Goal: Task Accomplishment & Management: Manage account settings

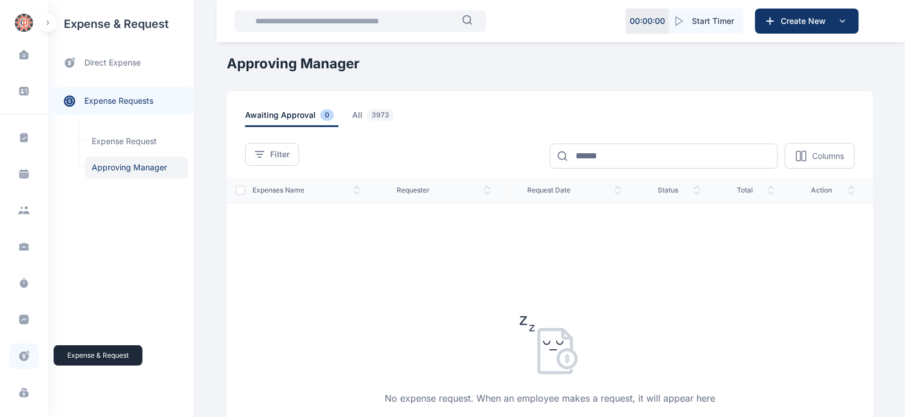
click at [22, 354] on icon at bounding box center [23, 356] width 11 height 12
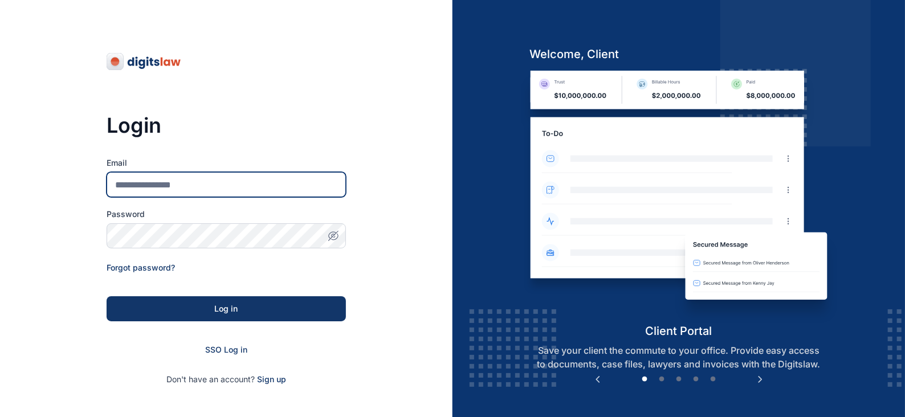
click at [169, 190] on input "Email" at bounding box center [226, 184] width 239 height 25
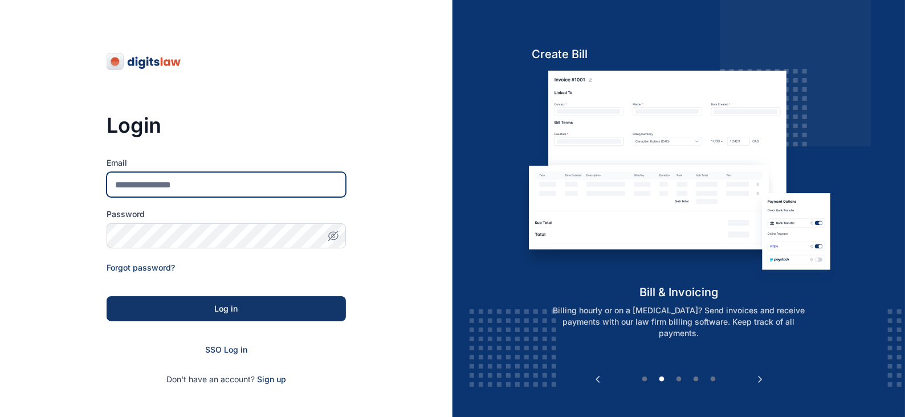
type input "**********"
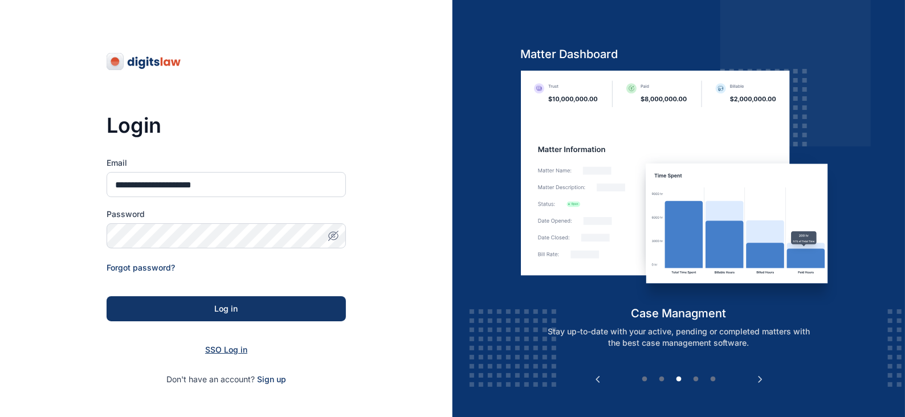
click at [230, 346] on span "SSO Log in" at bounding box center [226, 350] width 42 height 10
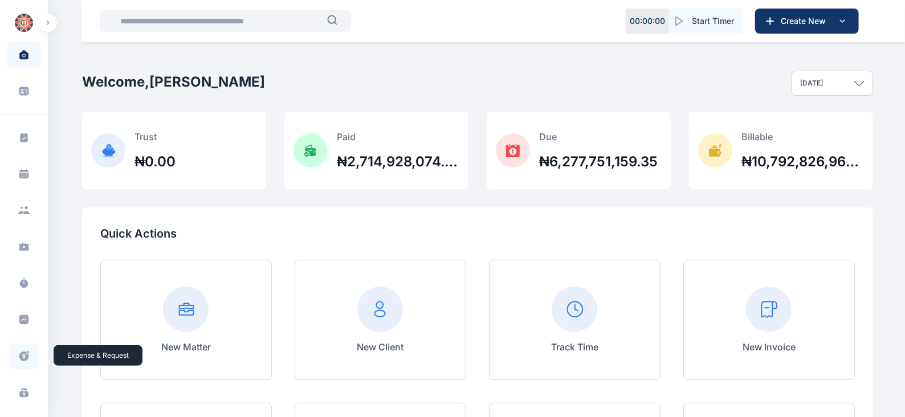
click at [21, 352] on icon at bounding box center [24, 356] width 10 height 10
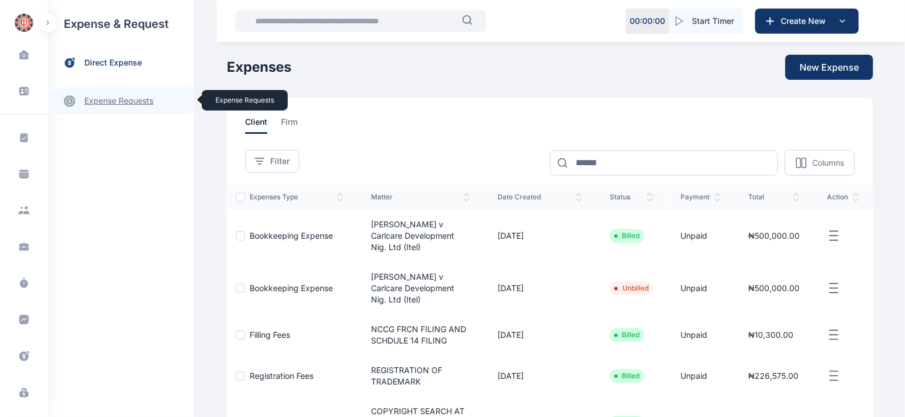
click at [100, 98] on link "expense requests expense requests" at bounding box center [121, 100] width 146 height 27
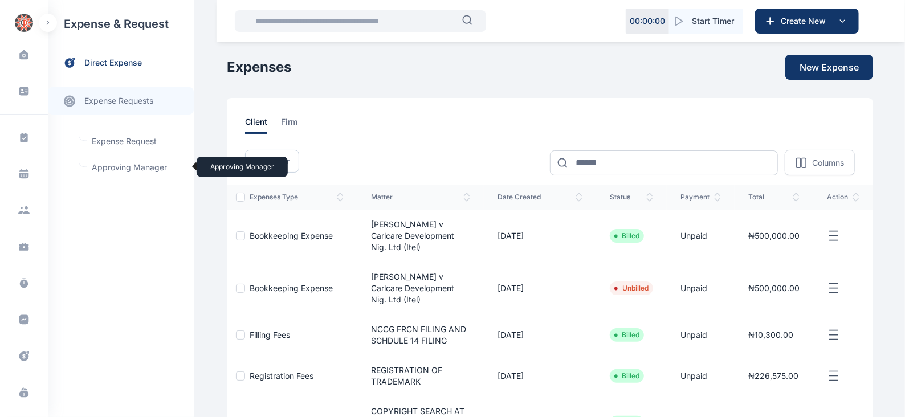
click at [128, 166] on span "Approving Manager Approving Manager" at bounding box center [136, 168] width 103 height 22
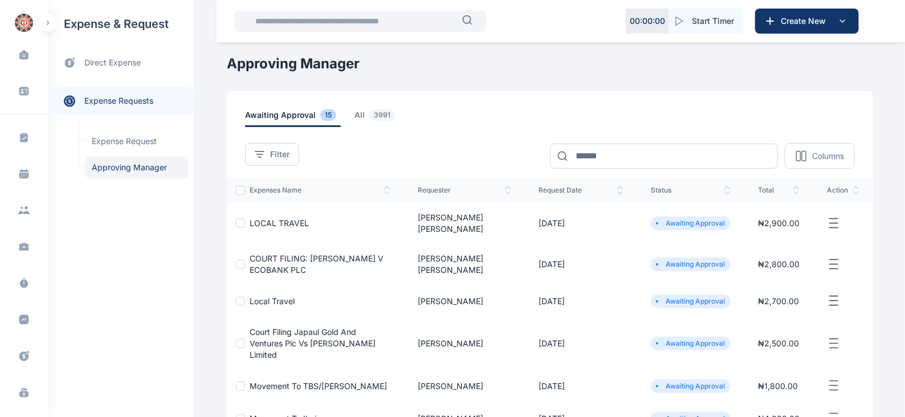
click at [837, 219] on icon "button" at bounding box center [833, 223] width 14 height 14
click at [772, 231] on span "Approve Request" at bounding box center [776, 236] width 66 height 11
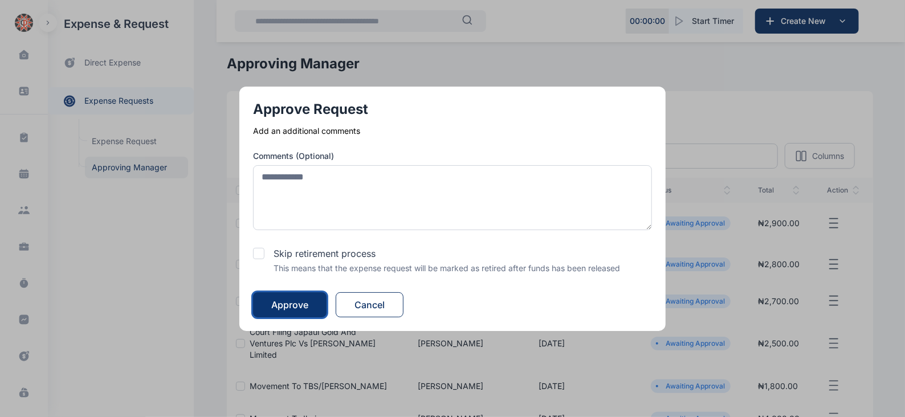
click at [302, 303] on div "Approve" at bounding box center [289, 305] width 37 height 14
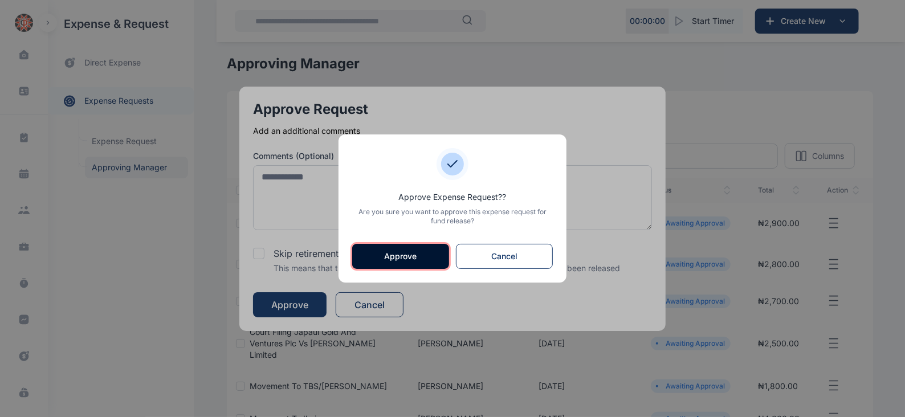
click at [410, 258] on button "Approve" at bounding box center [400, 256] width 97 height 25
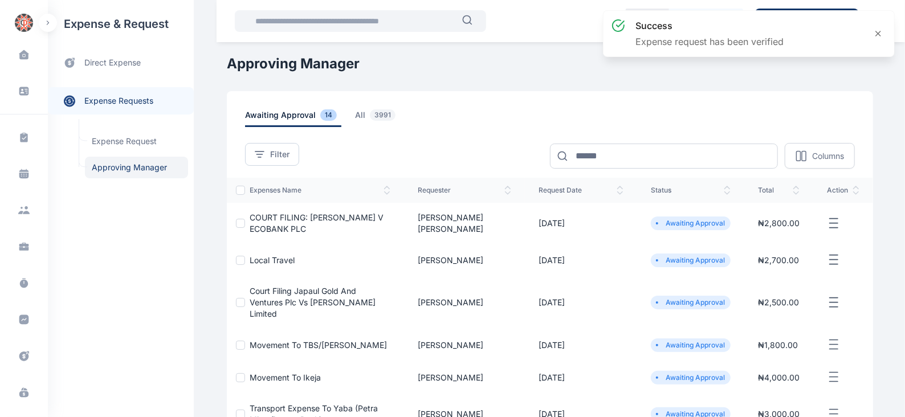
click at [830, 218] on line "button" at bounding box center [833, 218] width 8 height 0
click at [762, 235] on span "Approve Request" at bounding box center [776, 236] width 66 height 11
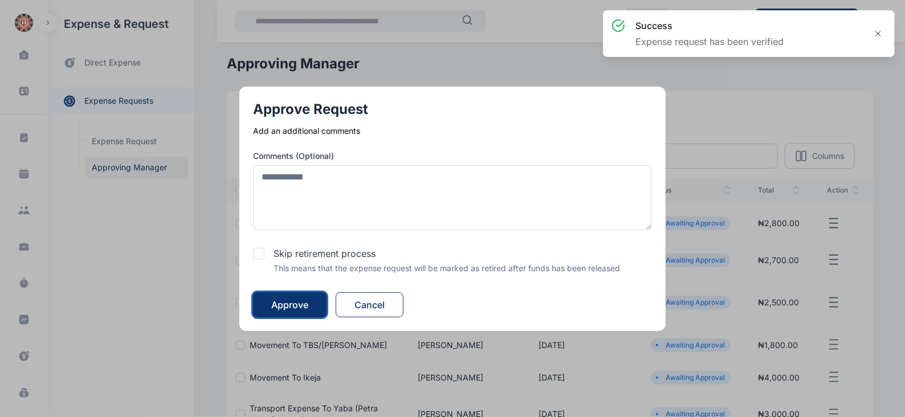
click at [293, 301] on div "Approve" at bounding box center [289, 305] width 37 height 14
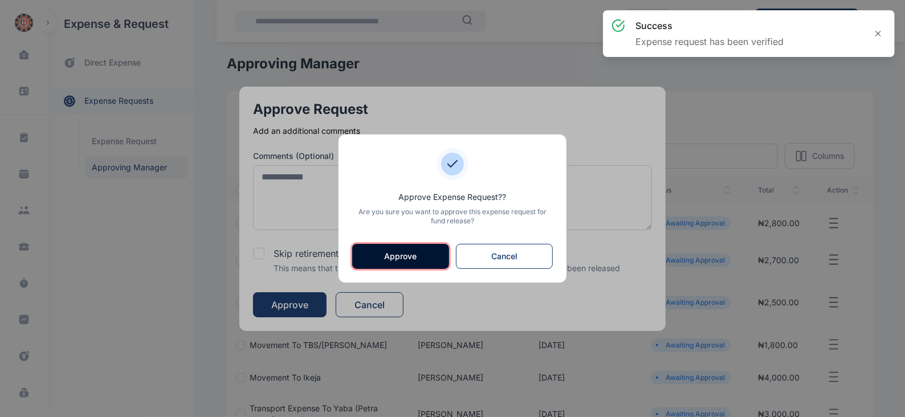
click at [393, 251] on button "Approve" at bounding box center [400, 256] width 97 height 25
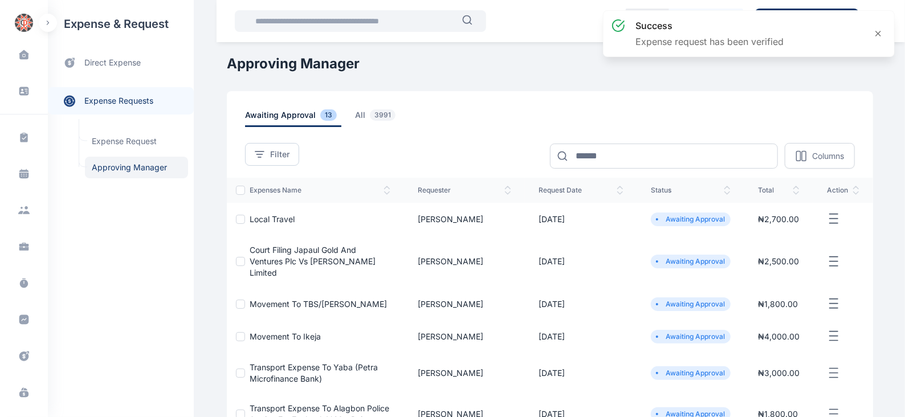
click at [830, 212] on icon "button" at bounding box center [833, 219] width 14 height 14
click at [771, 237] on span "Approve Request" at bounding box center [776, 231] width 66 height 11
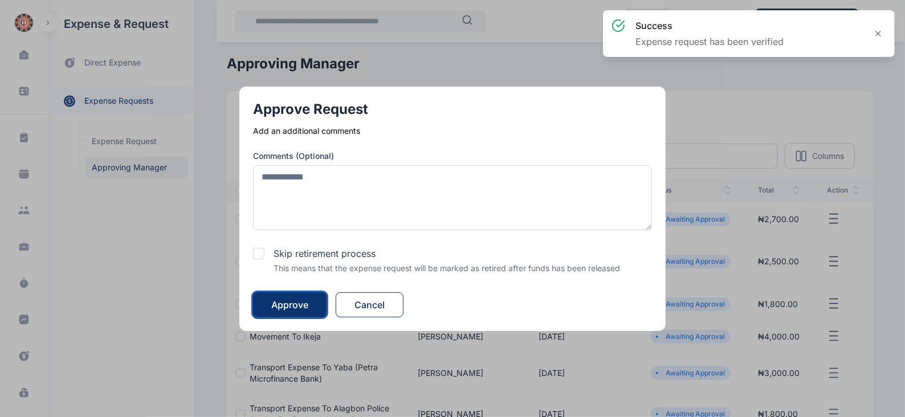
click at [308, 305] on div "Approve" at bounding box center [289, 305] width 37 height 14
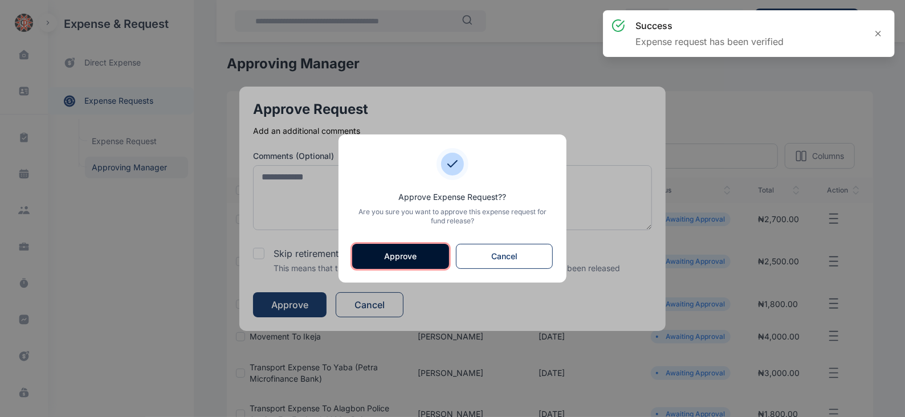
click at [408, 247] on button "Approve" at bounding box center [400, 256] width 97 height 25
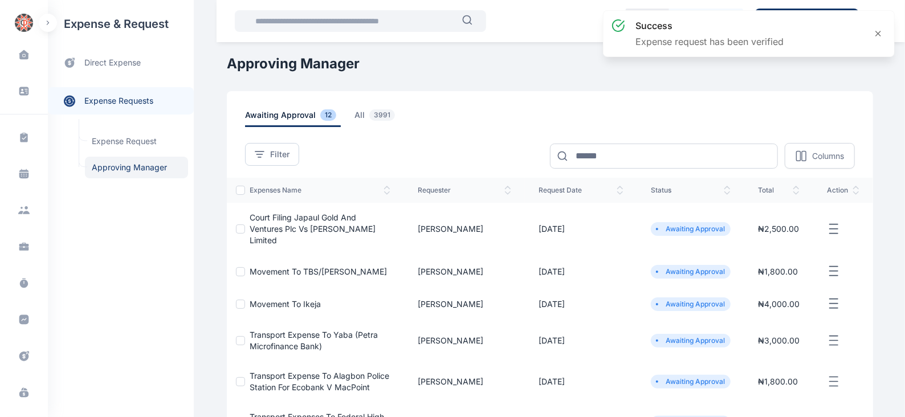
click at [833, 222] on icon "button" at bounding box center [833, 229] width 14 height 14
click at [783, 236] on span "Approve Request" at bounding box center [776, 241] width 66 height 11
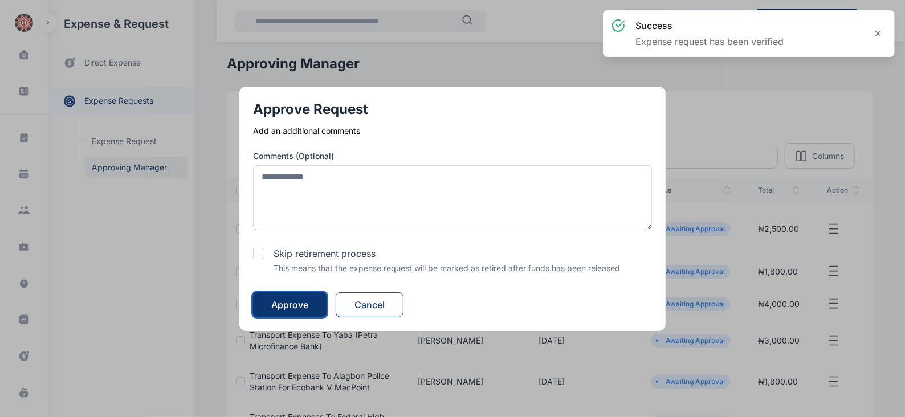
click at [296, 300] on div "Approve" at bounding box center [289, 305] width 37 height 14
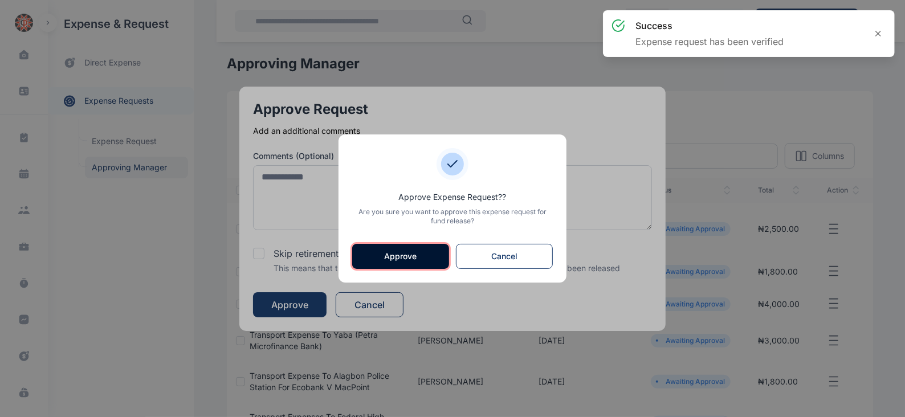
click at [391, 256] on button "Approve" at bounding box center [400, 256] width 97 height 25
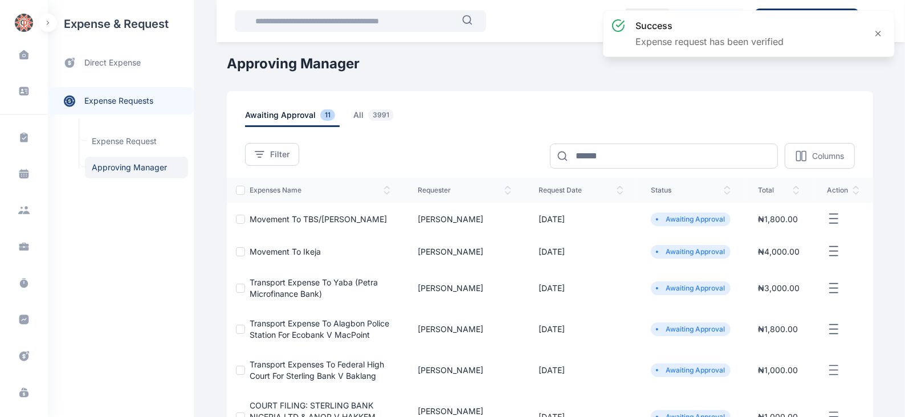
click at [836, 217] on icon "button" at bounding box center [833, 219] width 14 height 14
click at [780, 227] on span "Approve Request" at bounding box center [776, 231] width 66 height 11
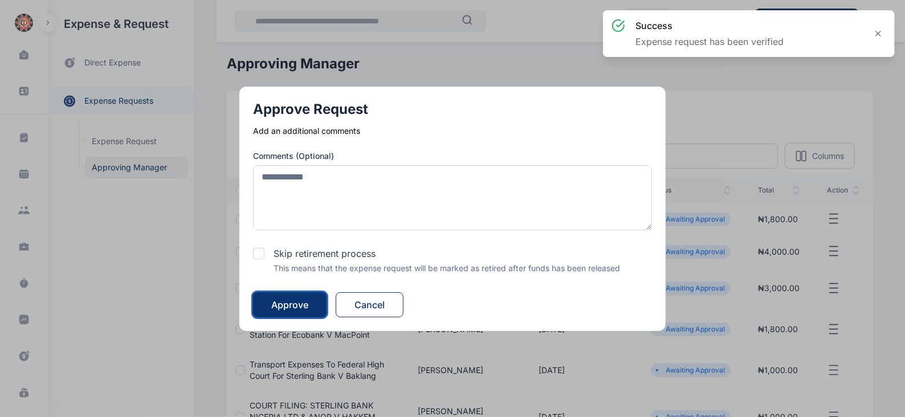
click at [297, 298] on div "Approve" at bounding box center [289, 305] width 37 height 14
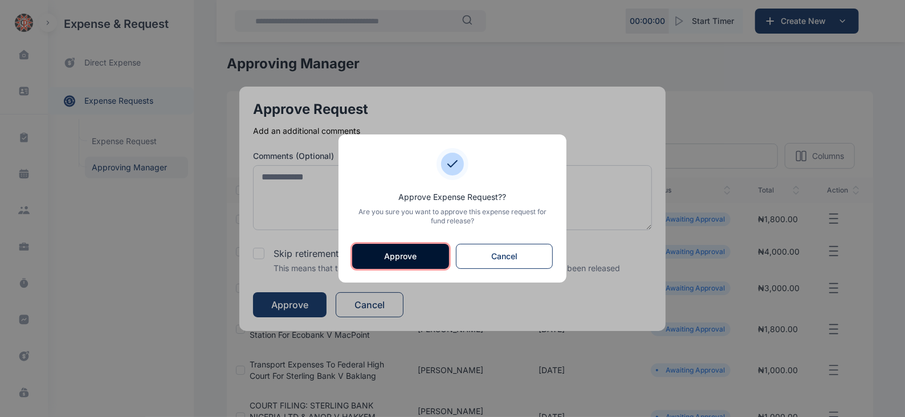
click at [379, 255] on button "Approve" at bounding box center [400, 256] width 97 height 25
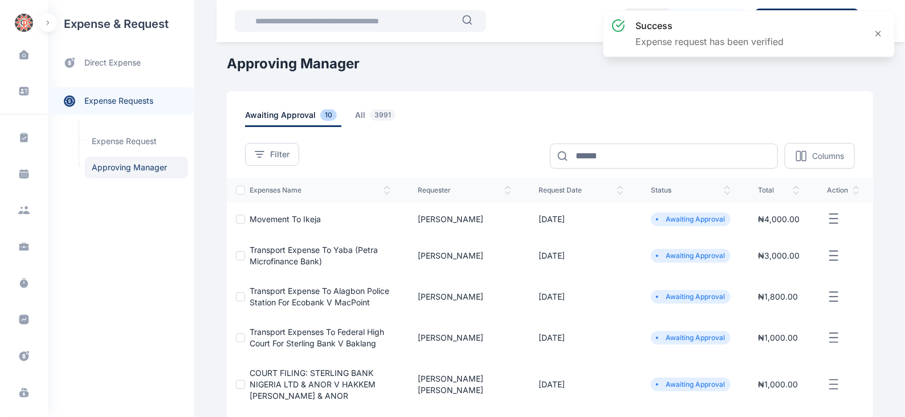
click at [837, 215] on icon "button" at bounding box center [833, 219] width 14 height 14
click at [763, 232] on span "Approve Request" at bounding box center [776, 231] width 66 height 11
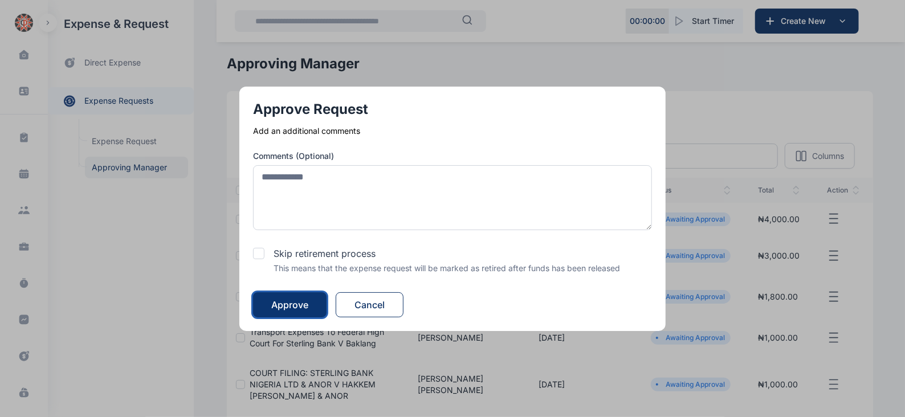
click at [289, 302] on div "Approve" at bounding box center [289, 305] width 37 height 14
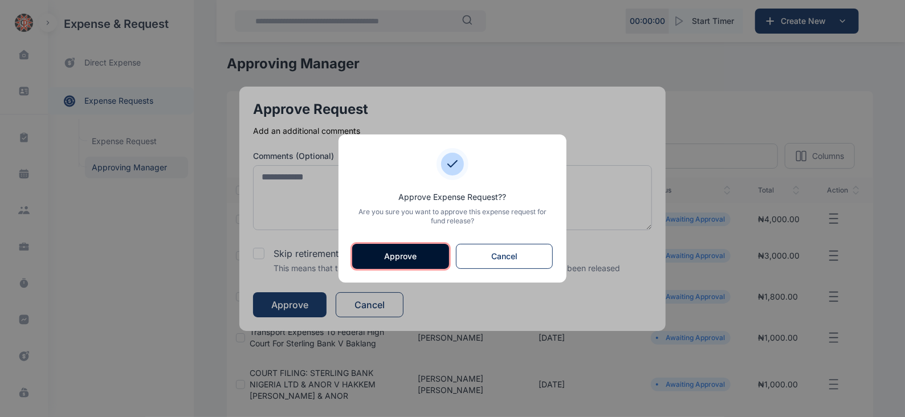
click at [406, 260] on button "Approve" at bounding box center [400, 256] width 97 height 25
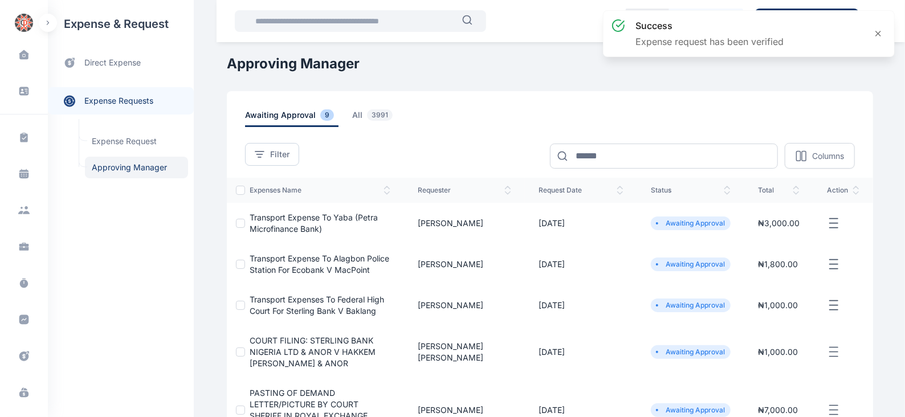
click at [834, 225] on icon "button" at bounding box center [833, 223] width 14 height 14
click at [762, 239] on span "Approve Request" at bounding box center [776, 236] width 66 height 11
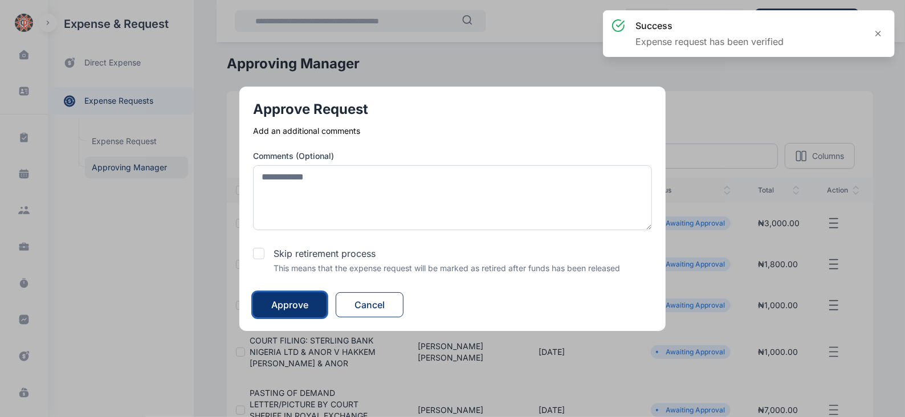
click at [302, 305] on div "Approve" at bounding box center [289, 305] width 37 height 14
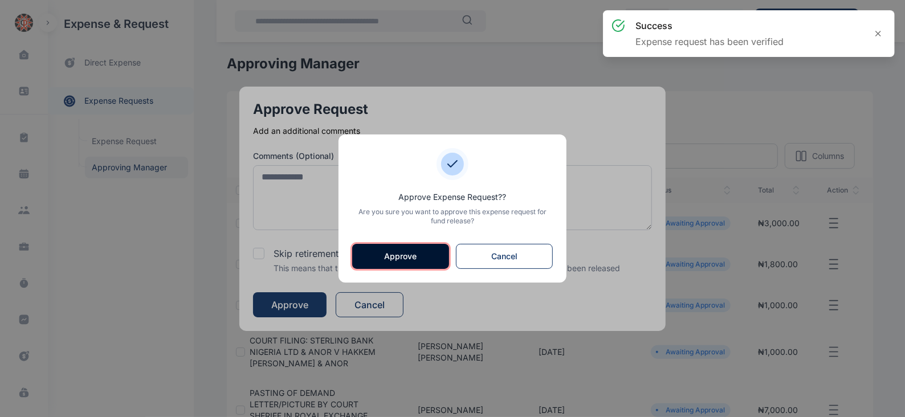
click at [390, 255] on button "Approve" at bounding box center [400, 256] width 97 height 25
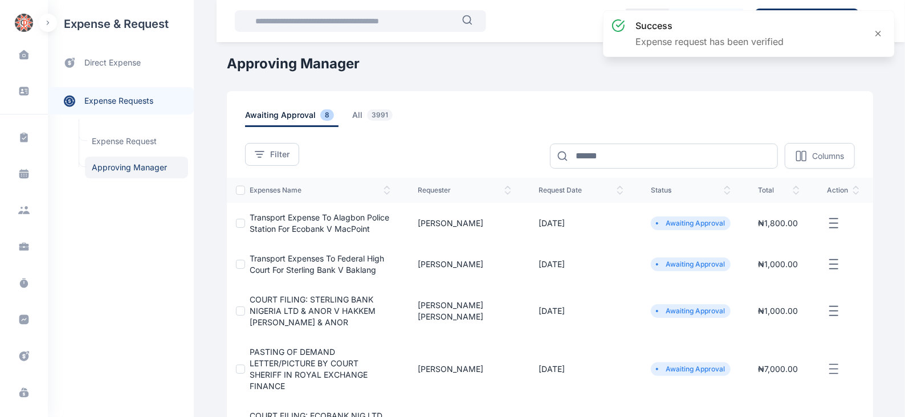
click at [833, 222] on icon "button" at bounding box center [833, 223] width 14 height 14
click at [762, 238] on span "Approve Request" at bounding box center [776, 236] width 66 height 11
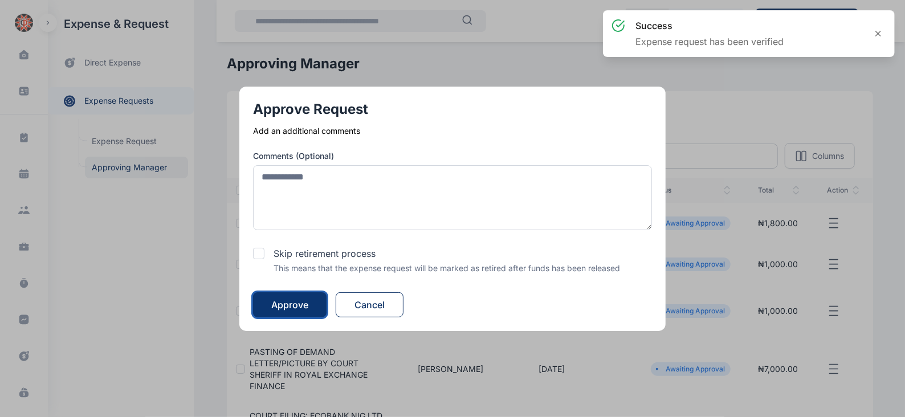
click at [304, 303] on div "Approve" at bounding box center [289, 305] width 37 height 14
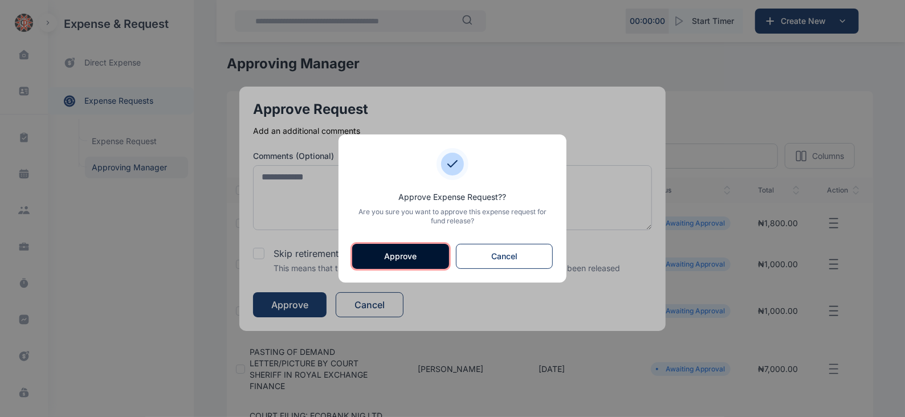
click at [405, 259] on button "Approve" at bounding box center [400, 256] width 97 height 25
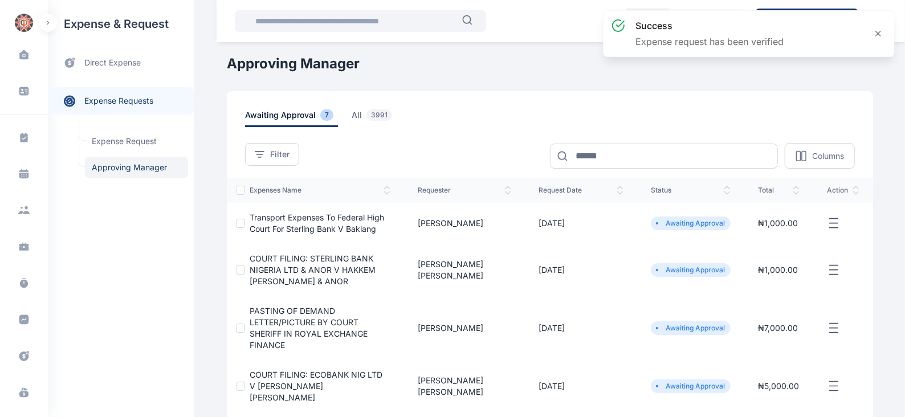
click at [832, 223] on line "button" at bounding box center [833, 223] width 8 height 0
click at [776, 235] on span "Approve Request" at bounding box center [776, 236] width 66 height 11
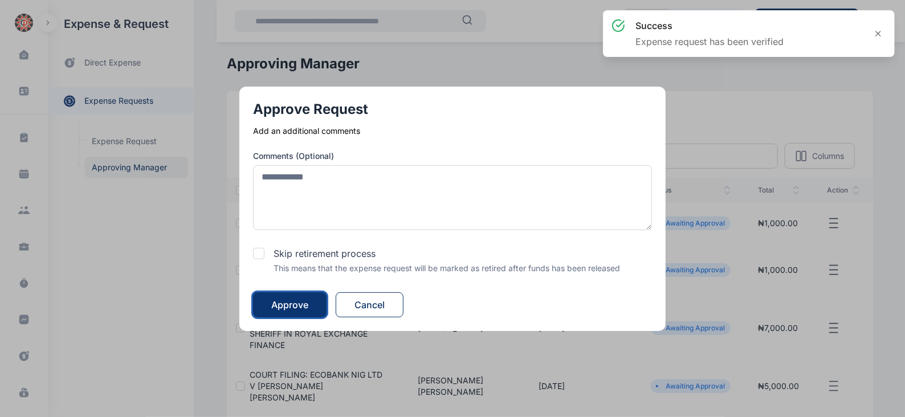
click at [293, 301] on div "Approve" at bounding box center [289, 305] width 37 height 14
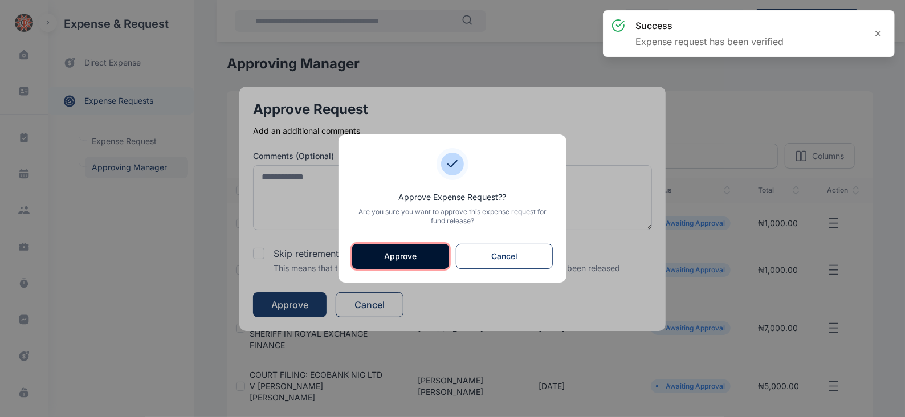
click at [407, 257] on button "Approve" at bounding box center [400, 256] width 97 height 25
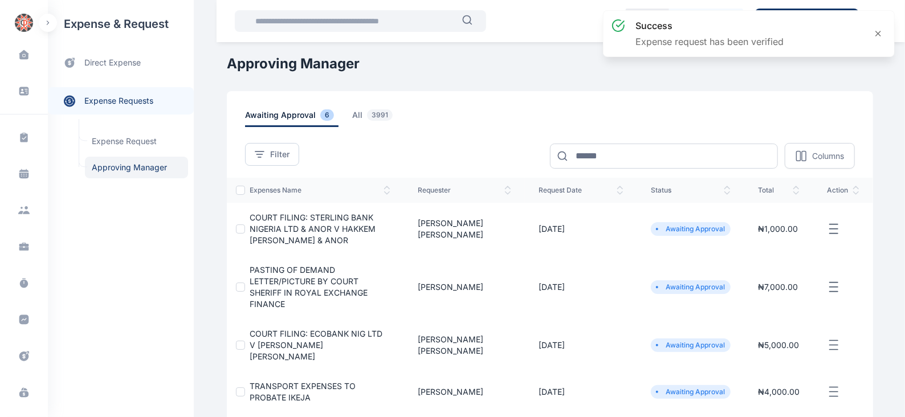
click at [834, 228] on line "button" at bounding box center [833, 228] width 8 height 0
click at [759, 242] on span "Approve Request" at bounding box center [776, 241] width 66 height 11
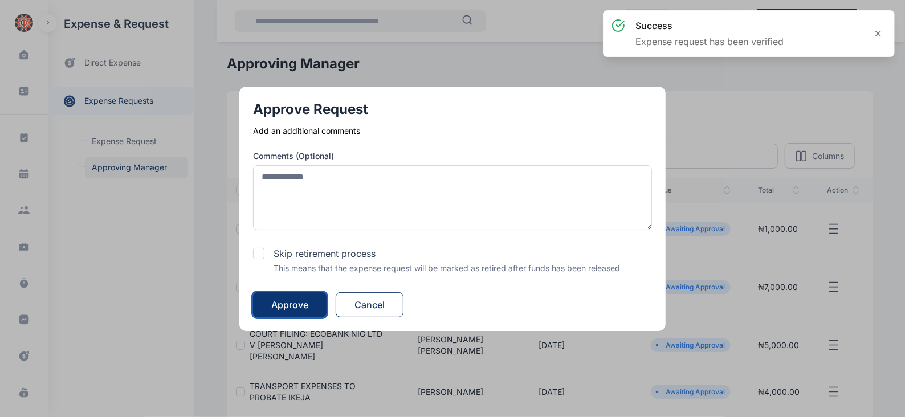
click at [283, 299] on div "Approve" at bounding box center [289, 305] width 37 height 14
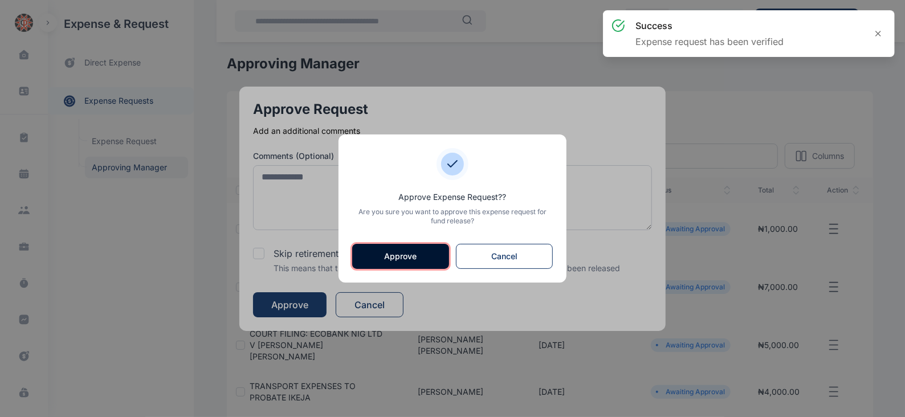
click at [418, 252] on button "Approve" at bounding box center [400, 256] width 97 height 25
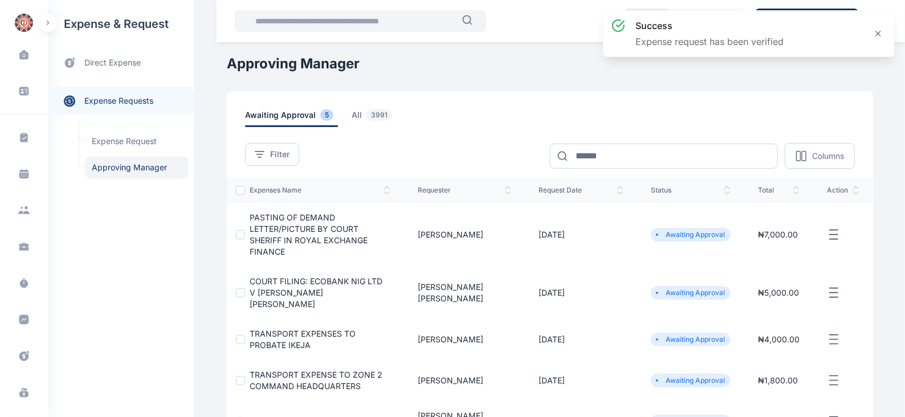
click at [834, 228] on icon "button" at bounding box center [833, 235] width 14 height 14
click at [777, 242] on span "Approve Request" at bounding box center [776, 247] width 66 height 11
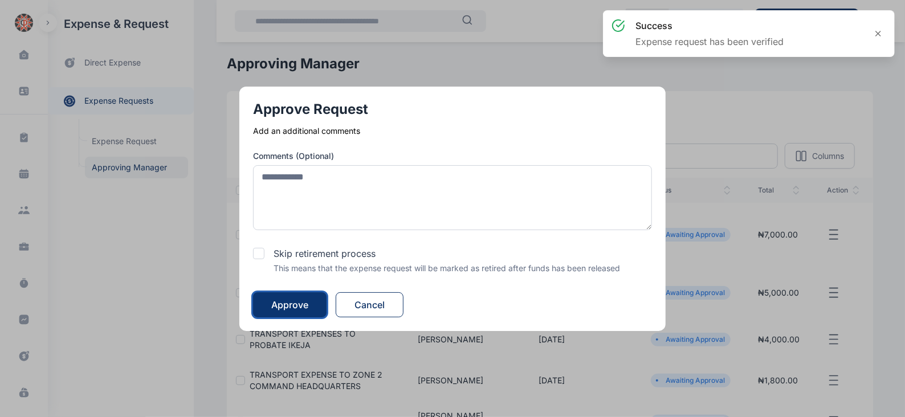
click at [285, 298] on div "Approve" at bounding box center [289, 305] width 37 height 14
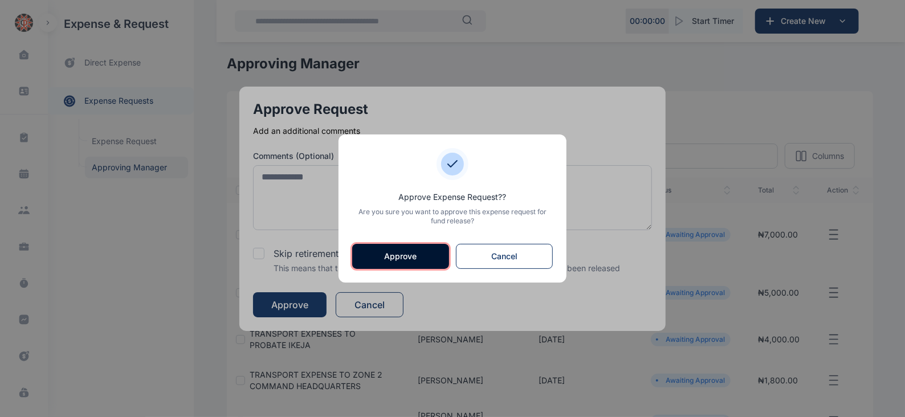
click at [396, 249] on button "Approve" at bounding box center [400, 256] width 97 height 25
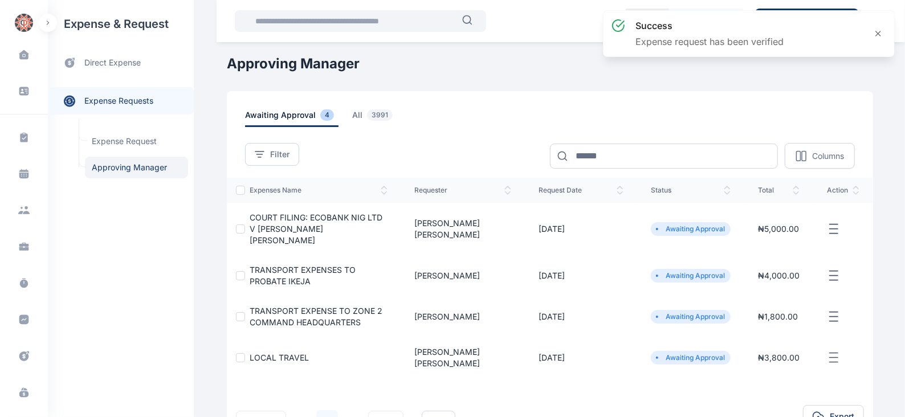
click at [829, 222] on icon "button" at bounding box center [833, 229] width 14 height 14
click at [764, 238] on span "Approve Request" at bounding box center [776, 241] width 66 height 11
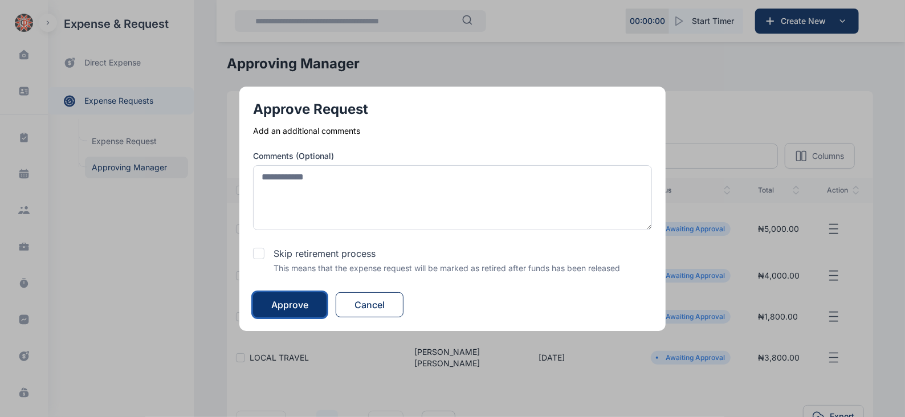
click at [279, 300] on div "Approve" at bounding box center [289, 305] width 37 height 14
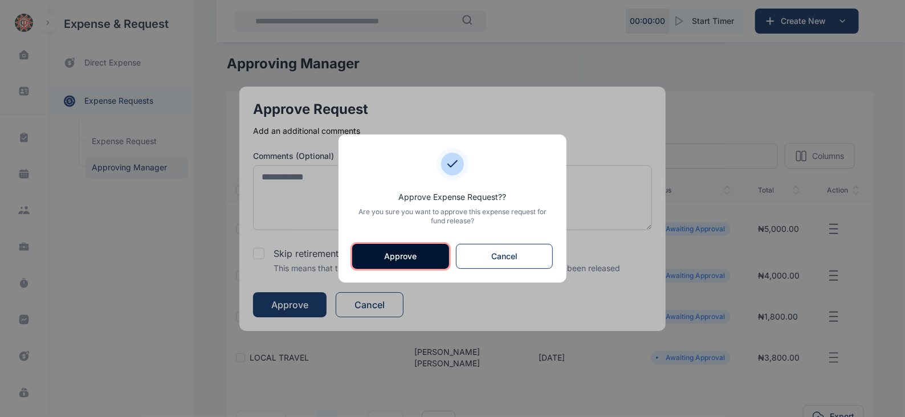
click at [398, 255] on button "Approve" at bounding box center [400, 256] width 97 height 25
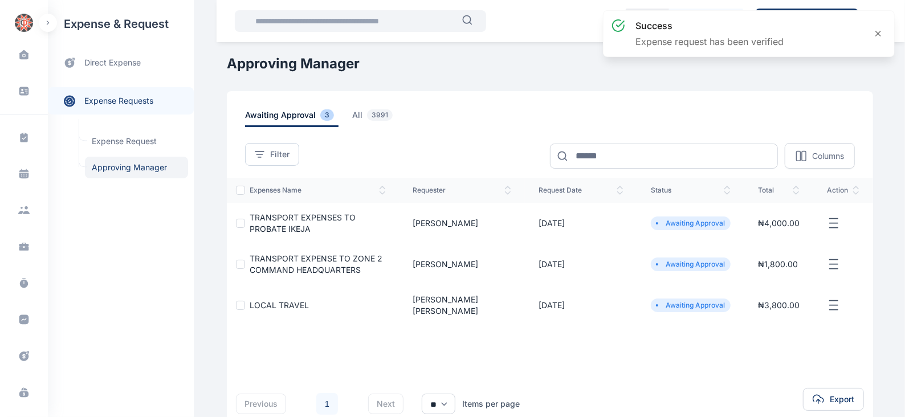
click at [831, 223] on line "button" at bounding box center [833, 223] width 8 height 0
click at [752, 237] on span "Approve Request" at bounding box center [776, 236] width 66 height 11
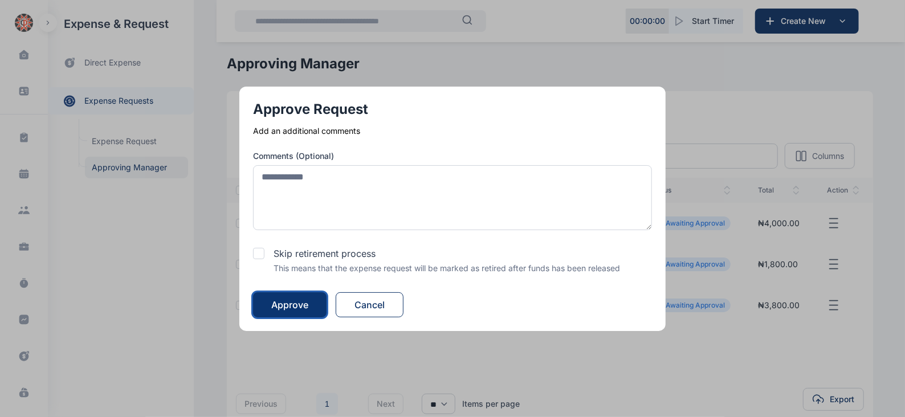
click at [305, 301] on div "Approve" at bounding box center [289, 305] width 37 height 14
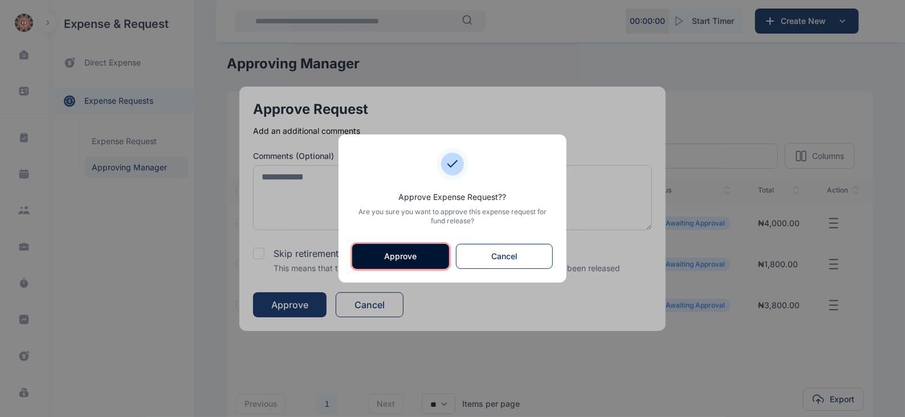
click at [398, 255] on button "Approve" at bounding box center [400, 256] width 97 height 25
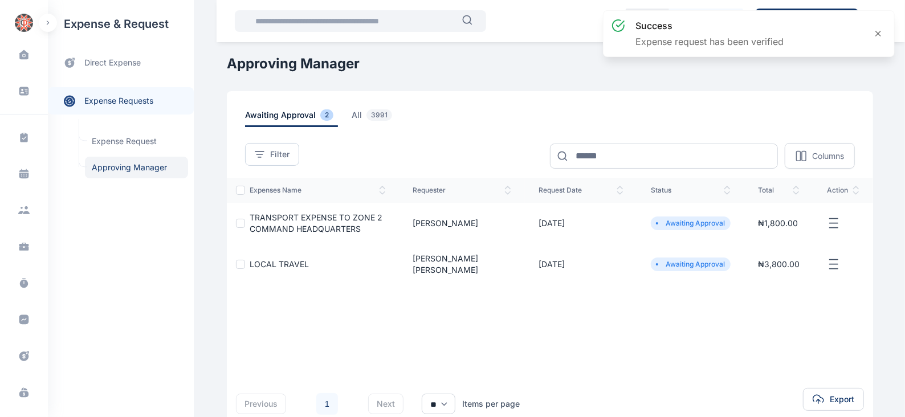
click at [836, 223] on line "button" at bounding box center [833, 223] width 8 height 0
click at [788, 235] on span "Approve Request" at bounding box center [776, 236] width 66 height 11
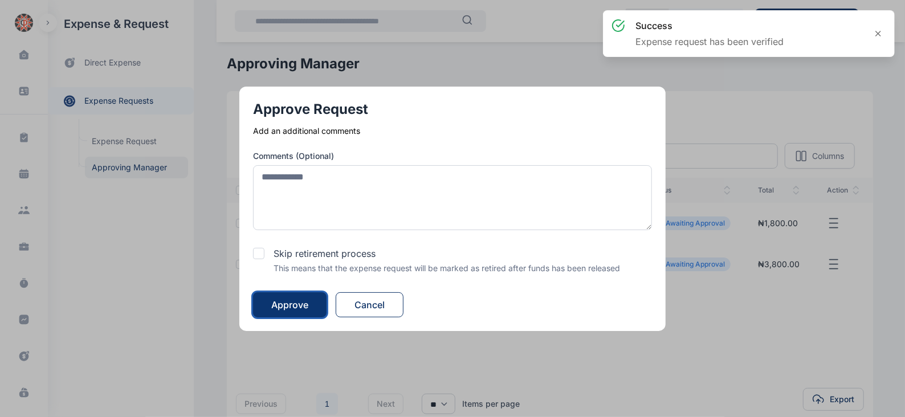
click at [291, 298] on div "Approve" at bounding box center [289, 305] width 37 height 14
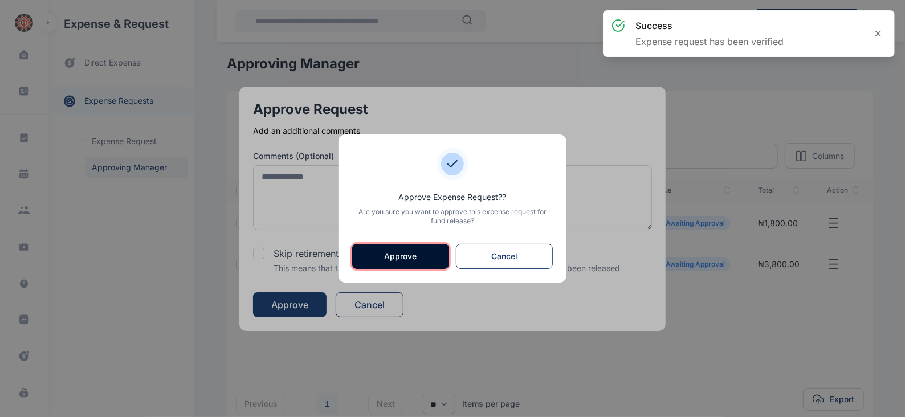
click at [394, 250] on button "Approve" at bounding box center [400, 256] width 97 height 25
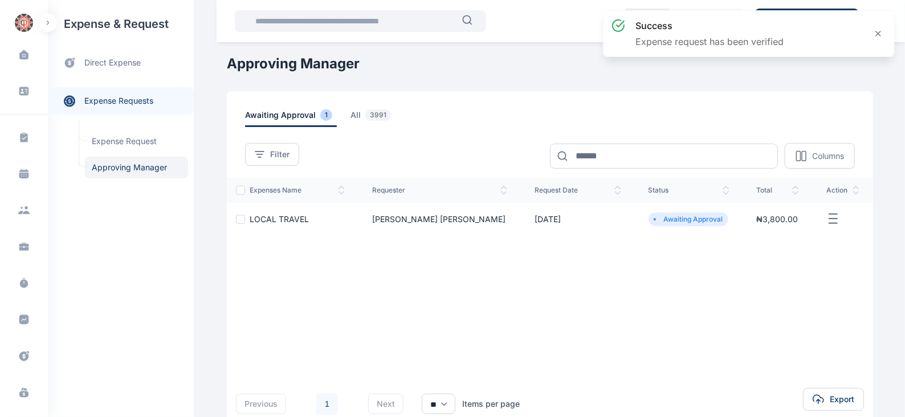
click at [829, 214] on line "button" at bounding box center [833, 214] width 8 height 0
click at [785, 231] on span "Approve Request" at bounding box center [776, 231] width 66 height 11
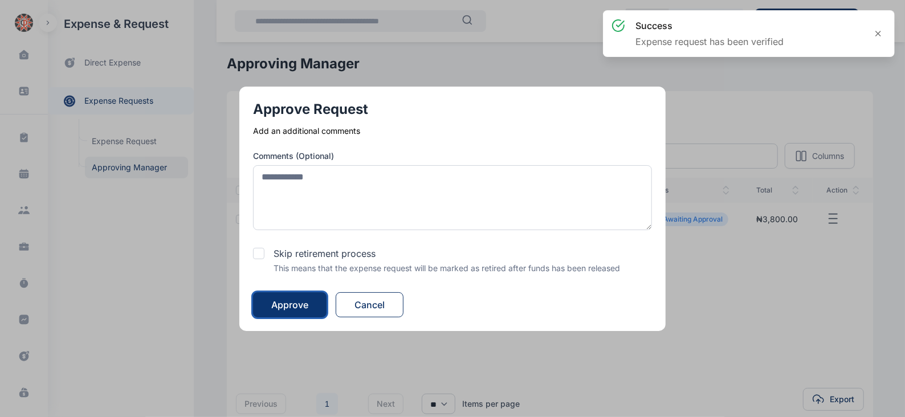
click at [304, 306] on div "Approve" at bounding box center [289, 305] width 37 height 14
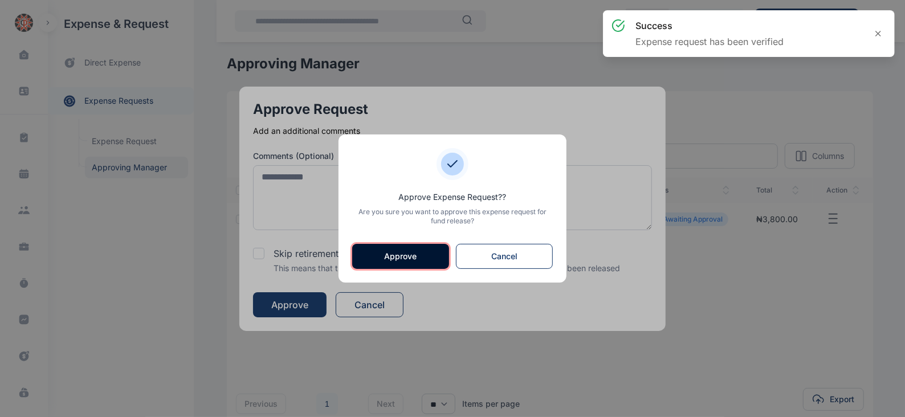
click at [409, 250] on button "Approve" at bounding box center [400, 256] width 97 height 25
